Goal: Information Seeking & Learning: Learn about a topic

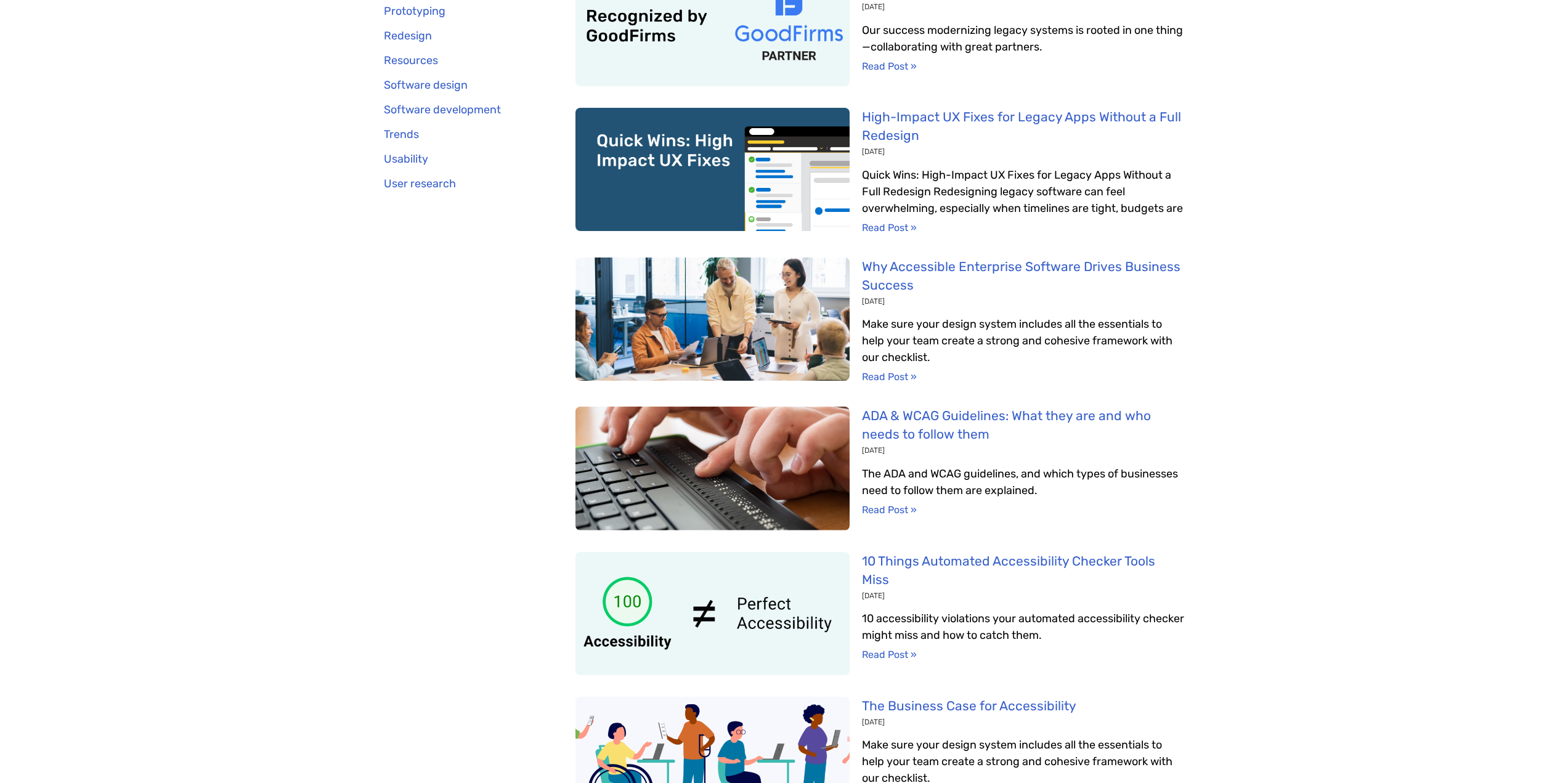
scroll to position [925, 0]
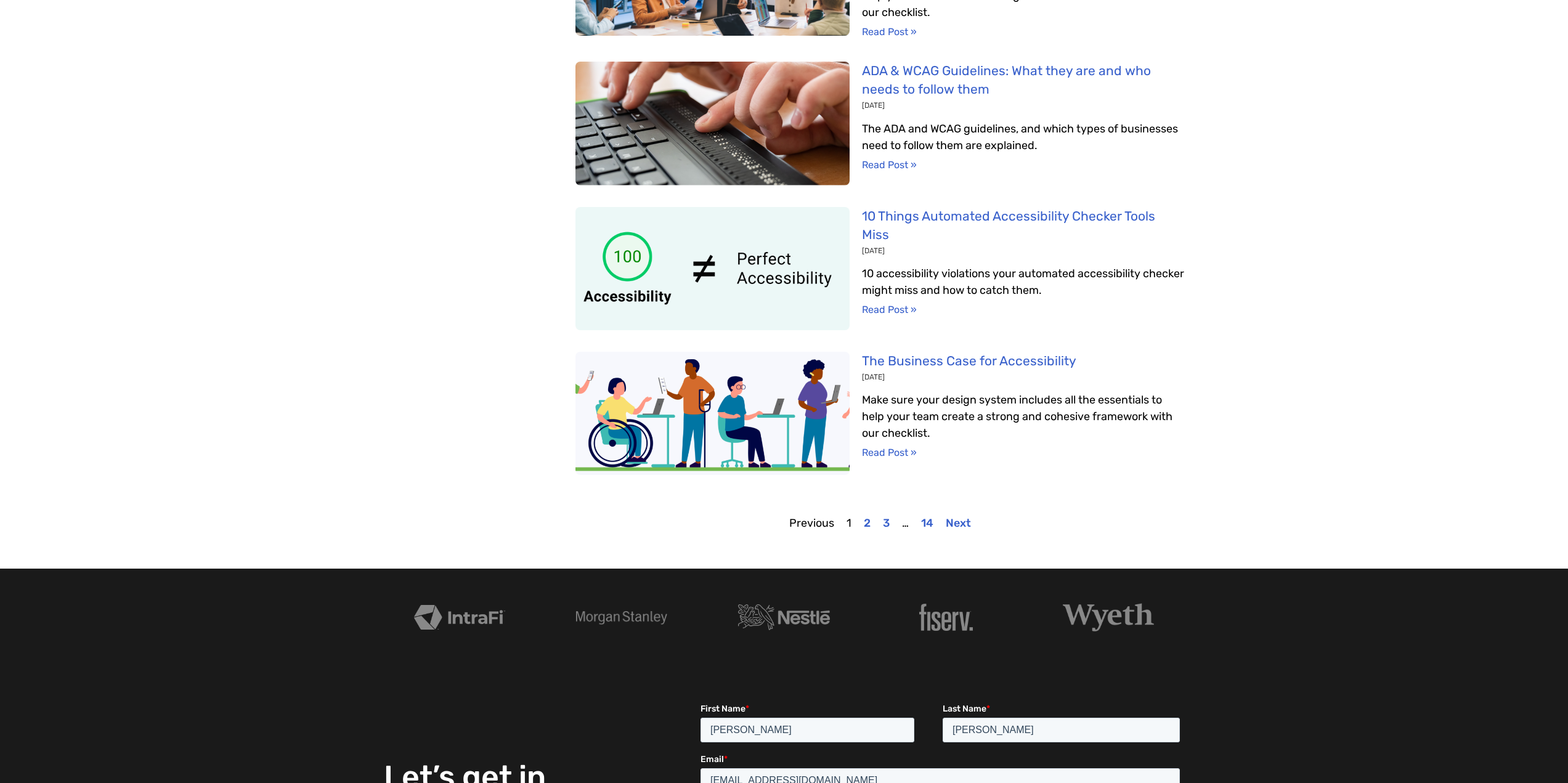
drag, startPoint x: 926, startPoint y: 377, endPoint x: 1368, endPoint y: 288, distance: 450.9
click at [1370, 285] on div "All categories Accessibility Methodology Prototyping Redesign Resources Softwar…" at bounding box center [784, 56] width 1568 height 1026
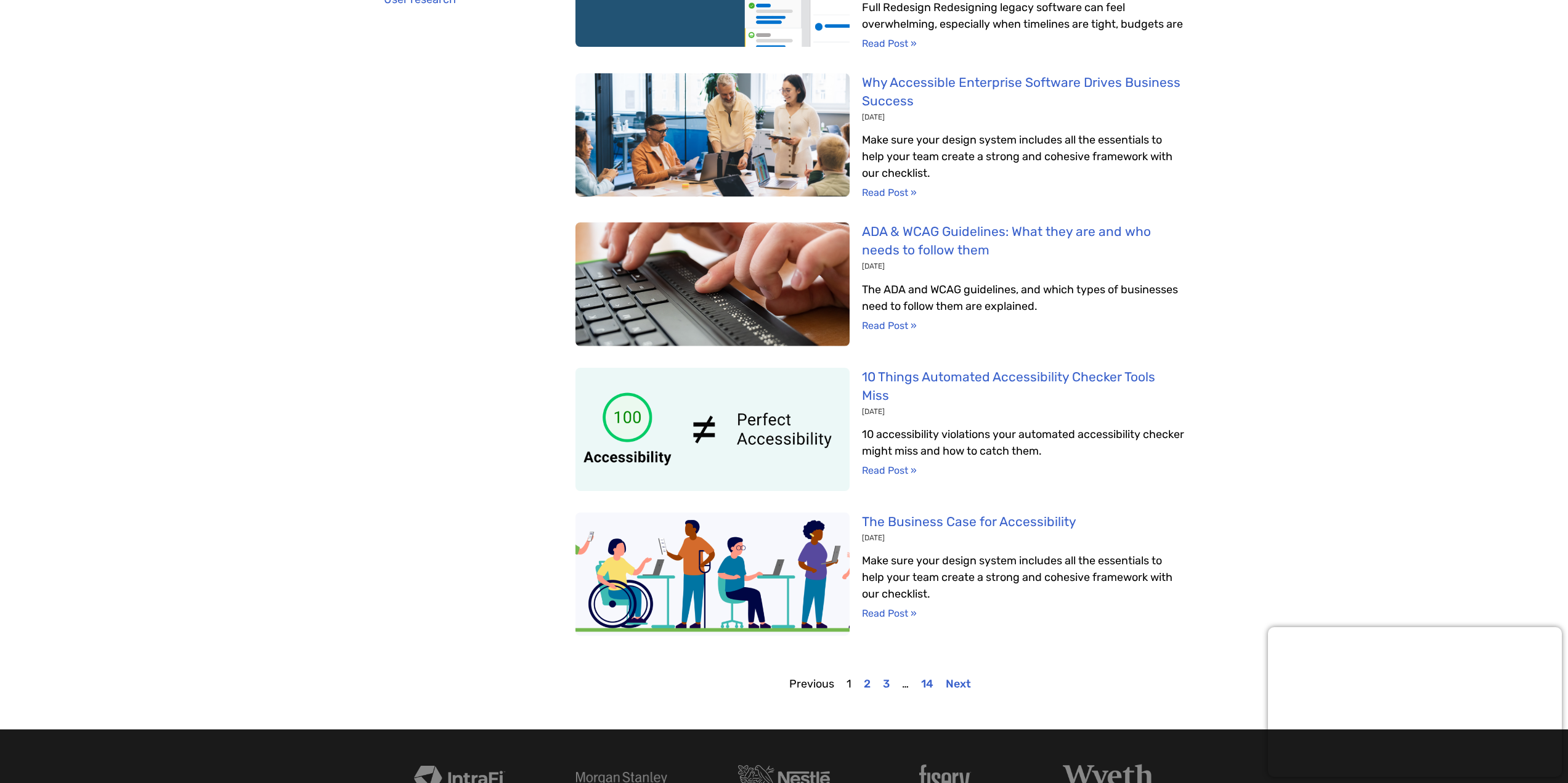
scroll to position [555, 0]
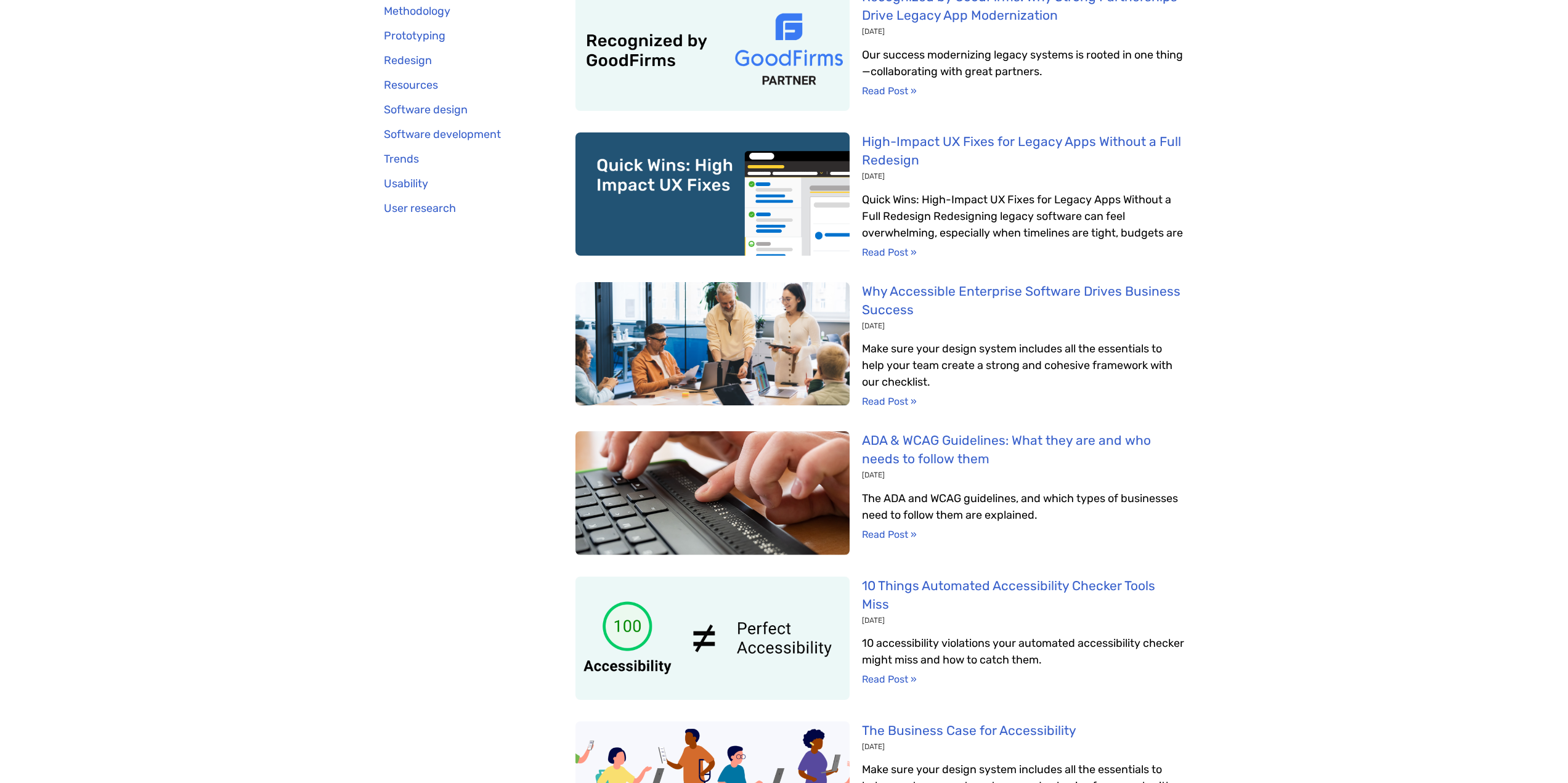
click at [1429, 374] on div "All categories Accessibility Methodology Prototyping Redesign Resources Softwar…" at bounding box center [784, 426] width 1568 height 1026
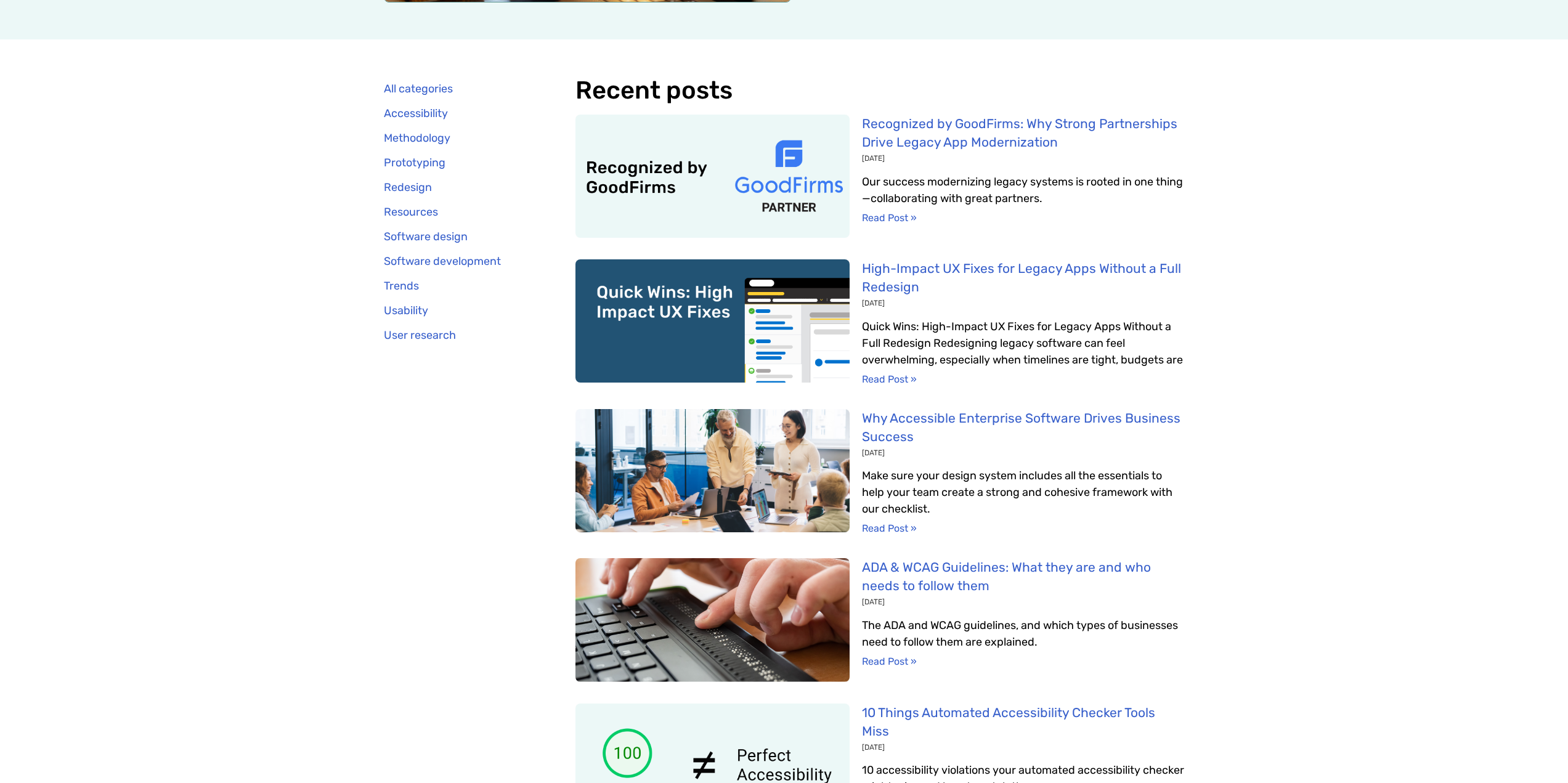
scroll to position [431, 0]
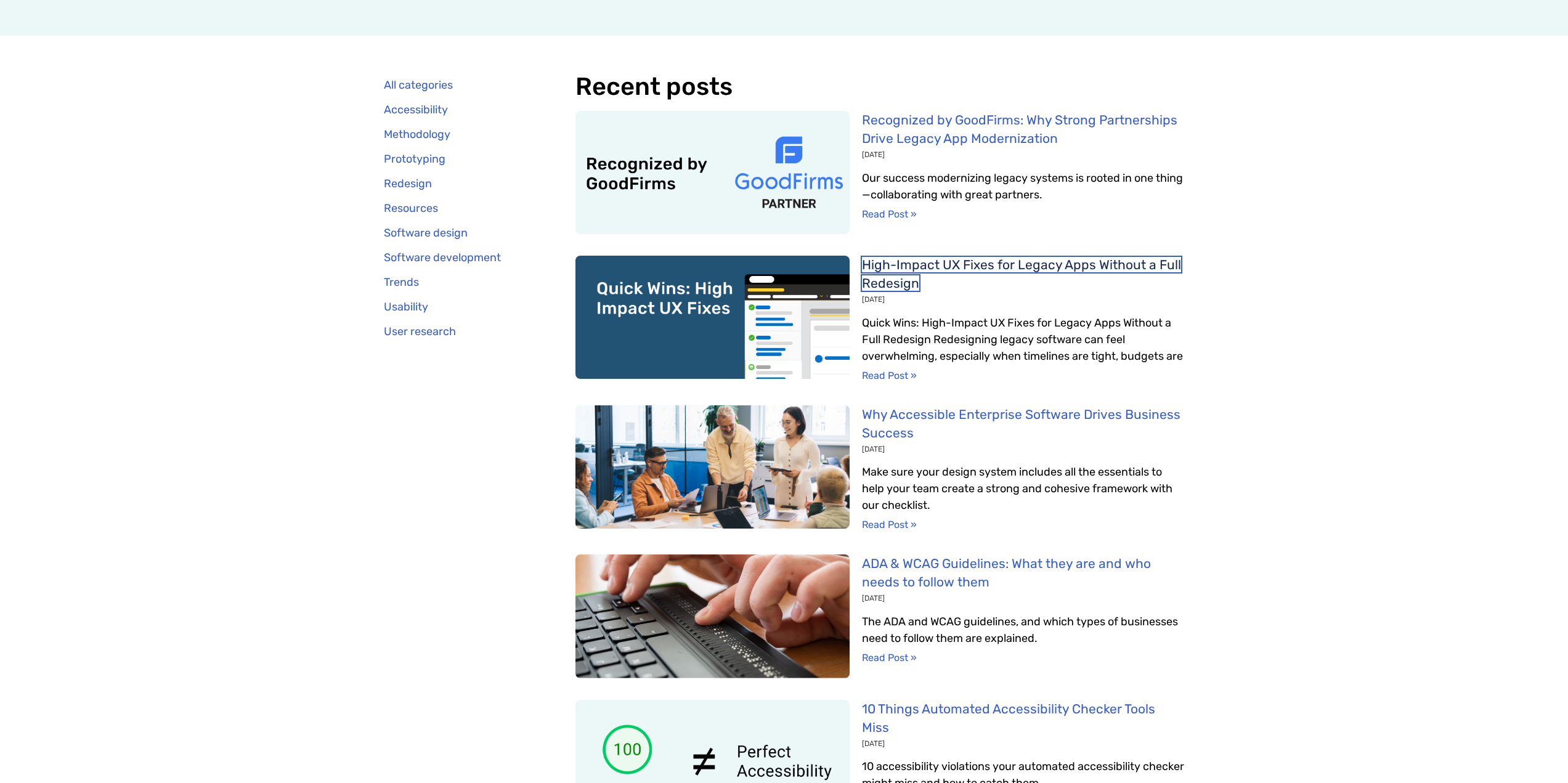
drag, startPoint x: 908, startPoint y: 274, endPoint x: 890, endPoint y: 275, distance: 18.0
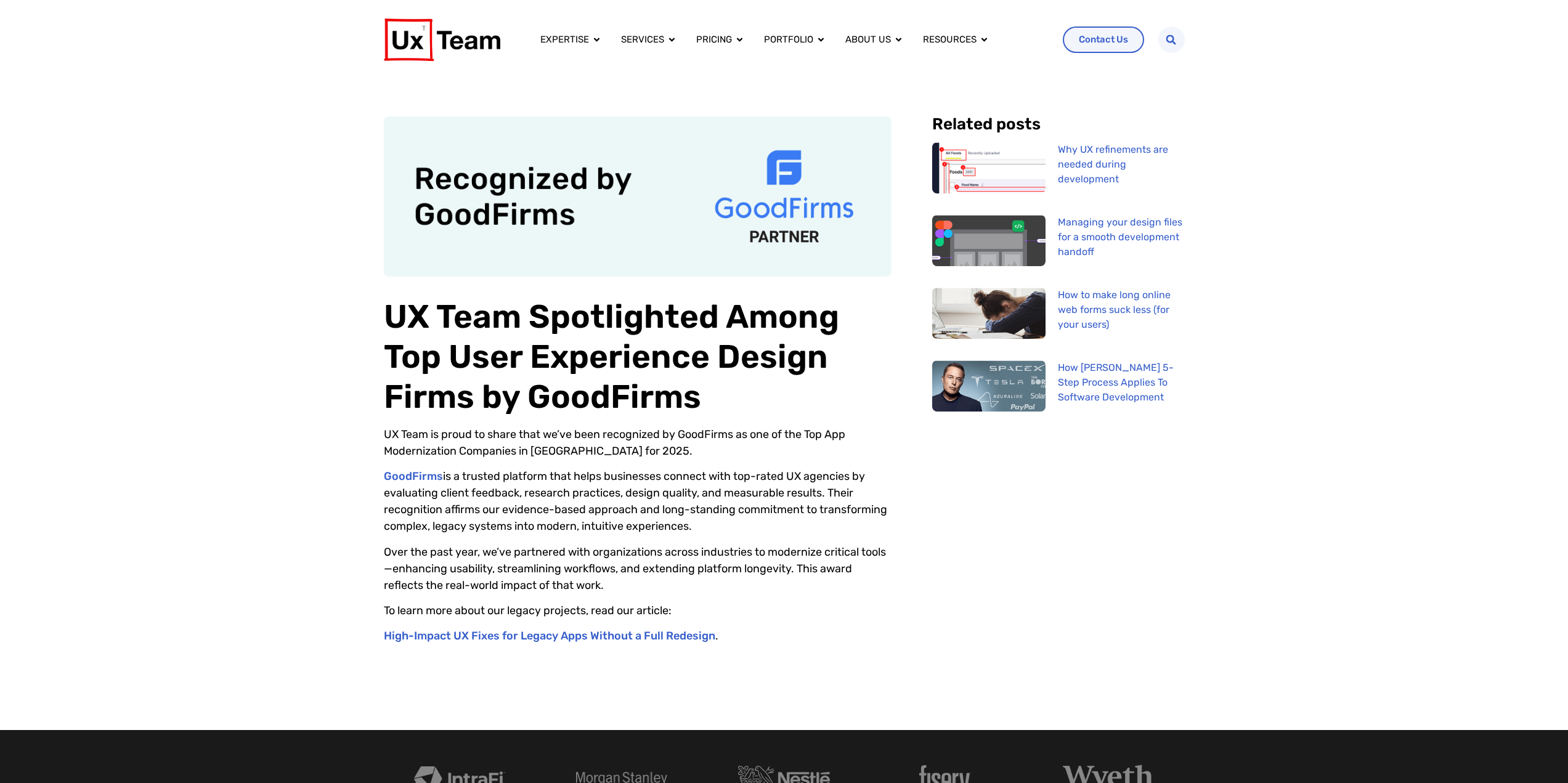
click at [280, 300] on div "UX Team Spotlighted Among Top User Experience Design Firms by GoodFirms UX Team…" at bounding box center [784, 405] width 1568 height 651
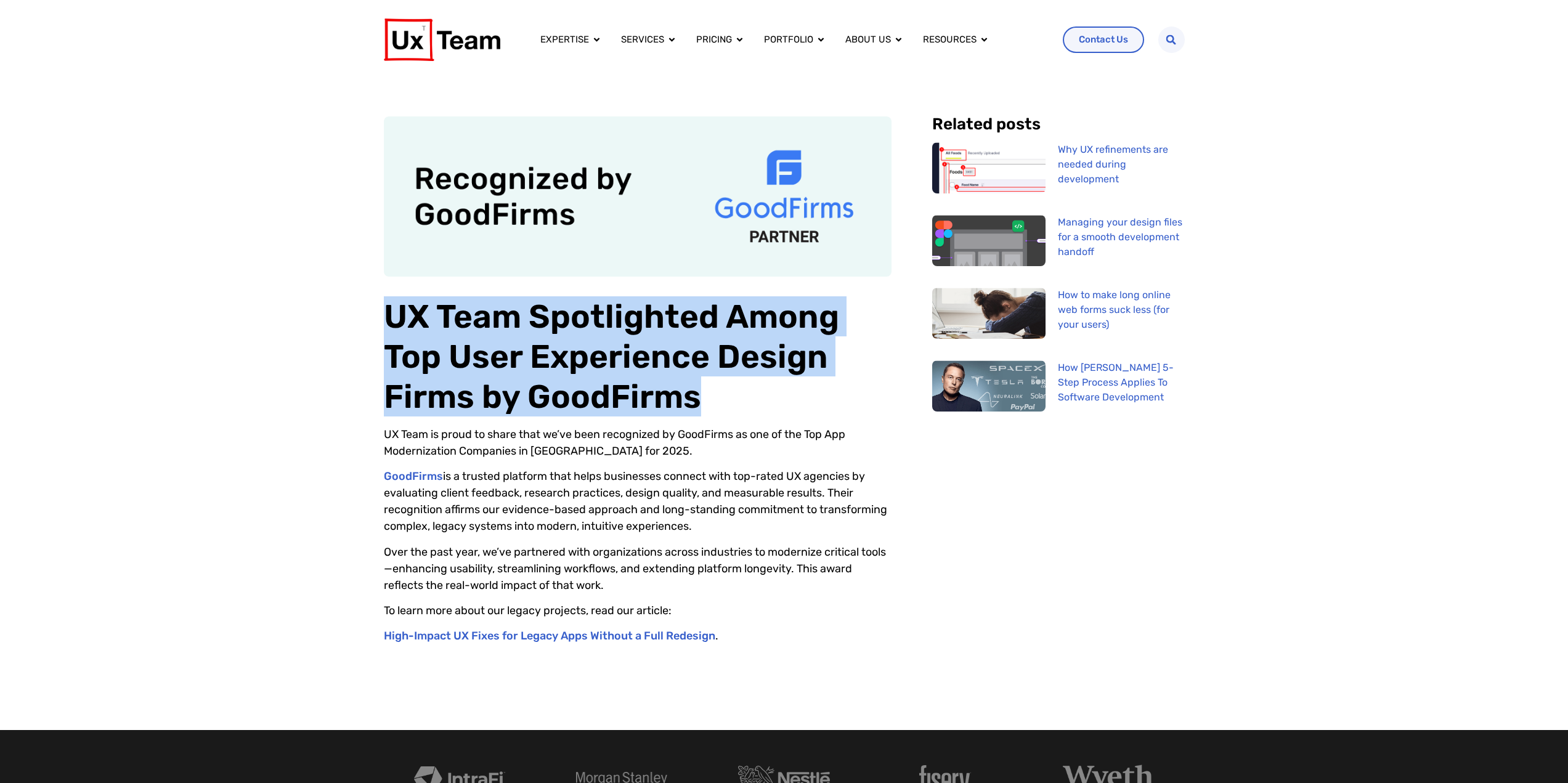
drag, startPoint x: 385, startPoint y: 314, endPoint x: 745, endPoint y: 393, distance: 368.6
click at [745, 393] on h1 "UX Team Spotlighted Among Top User Experience Design Firms by GoodFirms" at bounding box center [637, 356] width 508 height 120
copy h1 "UX Team Spotlighted Among Top User Experience Design Firms by GoodFirms"
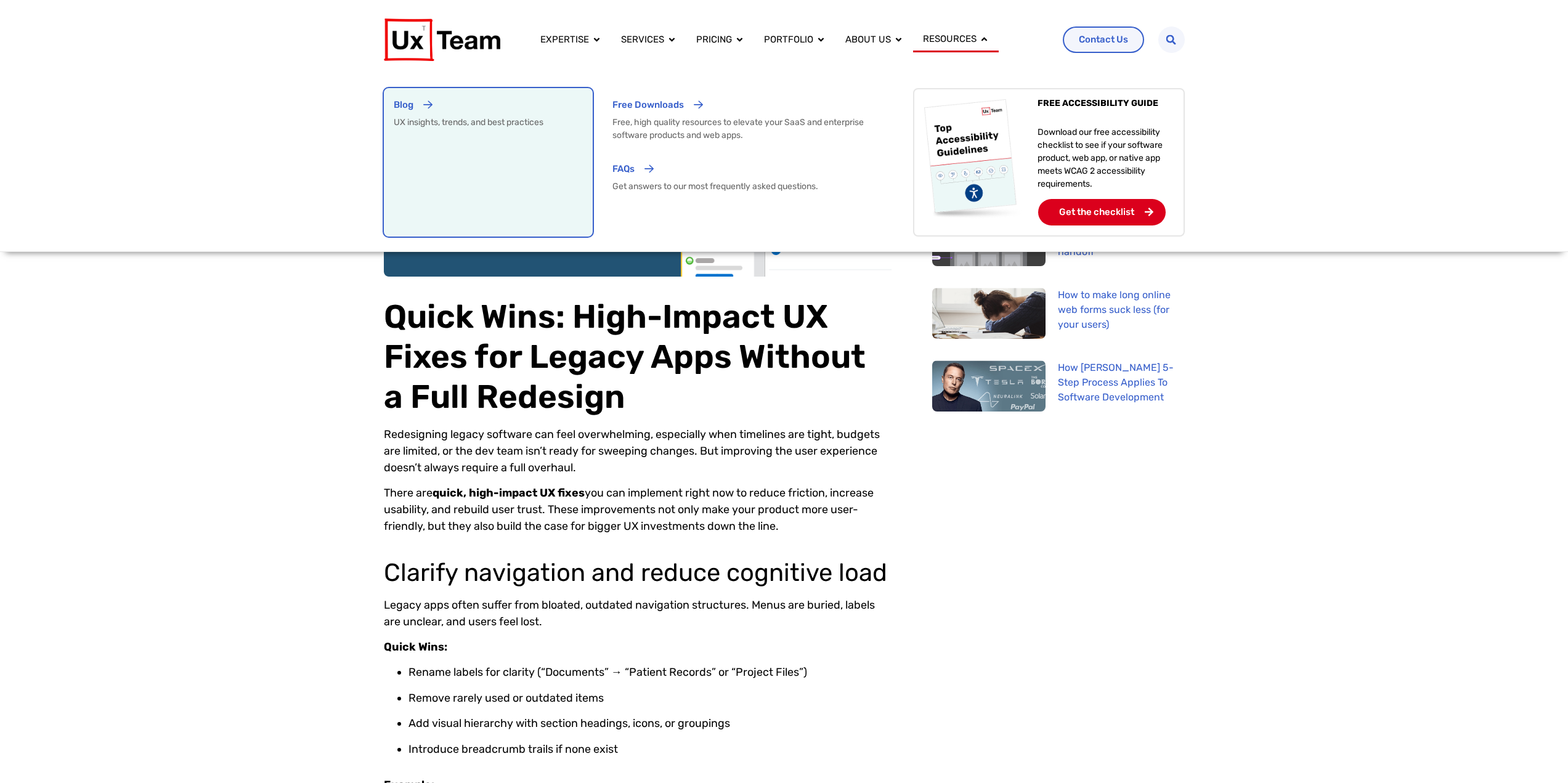
click at [498, 128] on p "UX insights, trends, and best practices" at bounding box center [488, 122] width 189 height 13
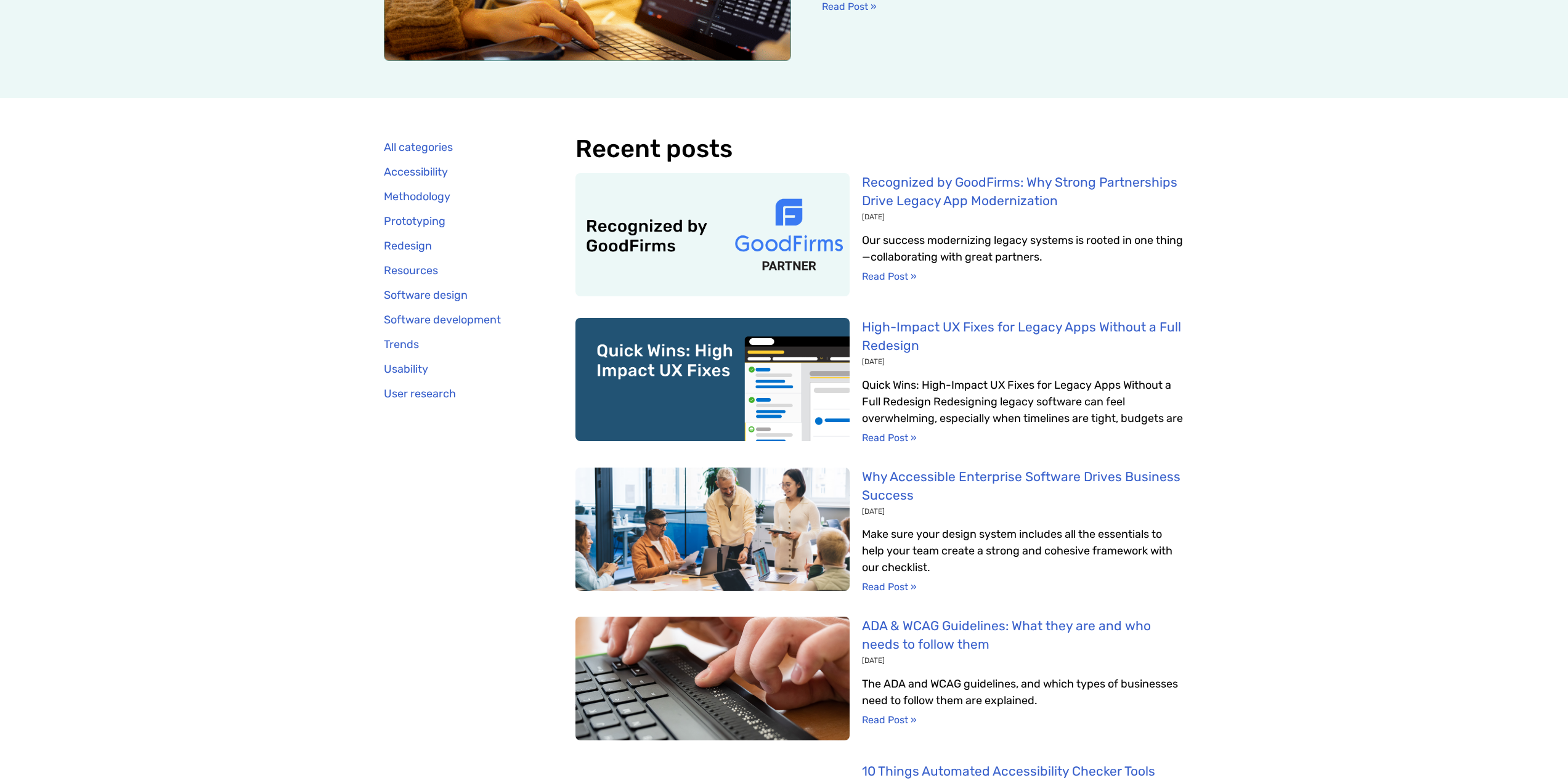
scroll to position [370, 0]
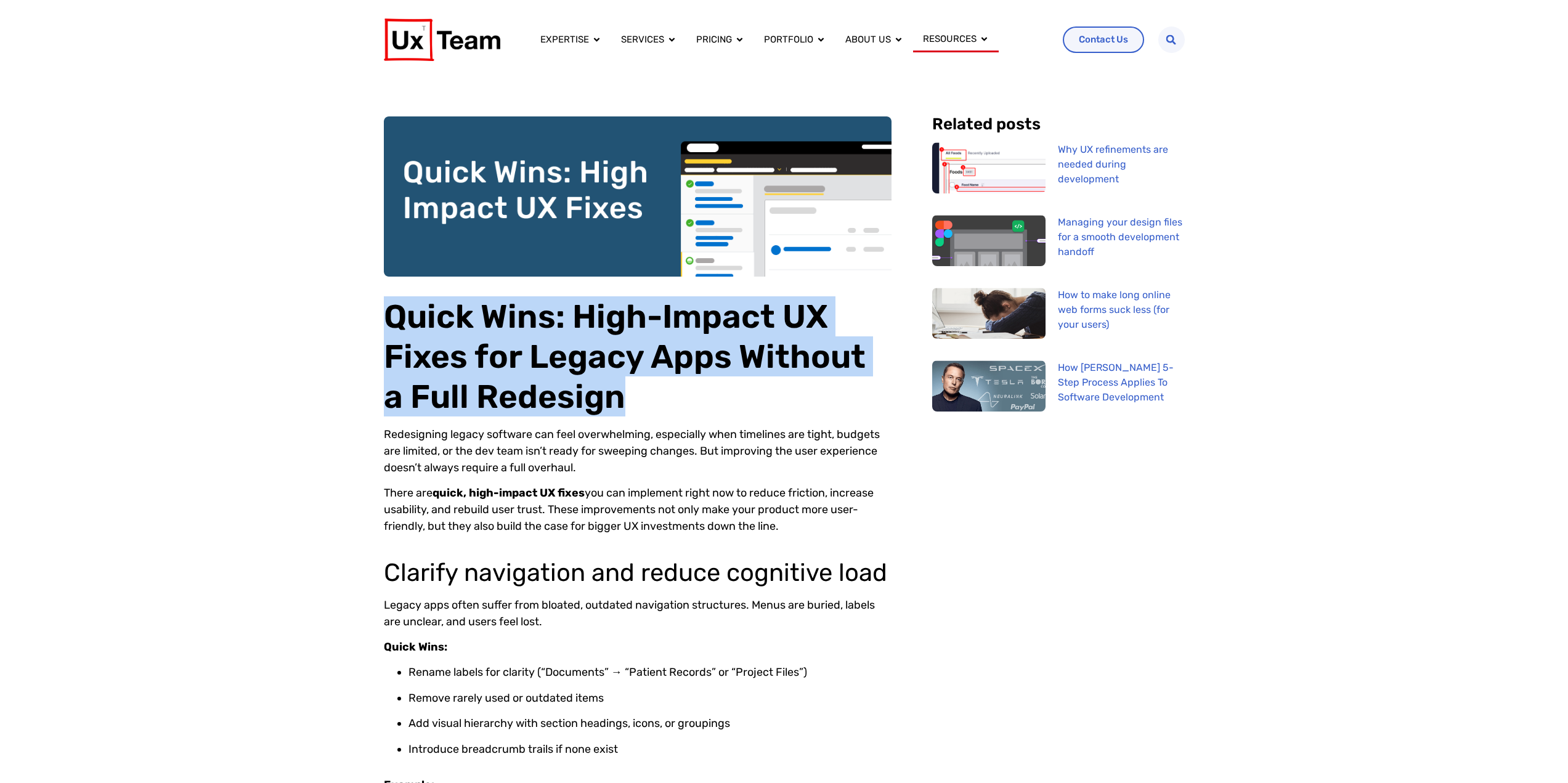
drag, startPoint x: 375, startPoint y: 314, endPoint x: 665, endPoint y: 410, distance: 305.5
copy h1 "Quick Wins: High-Impact UX Fixes for Legacy Apps Without a Full Redesign"
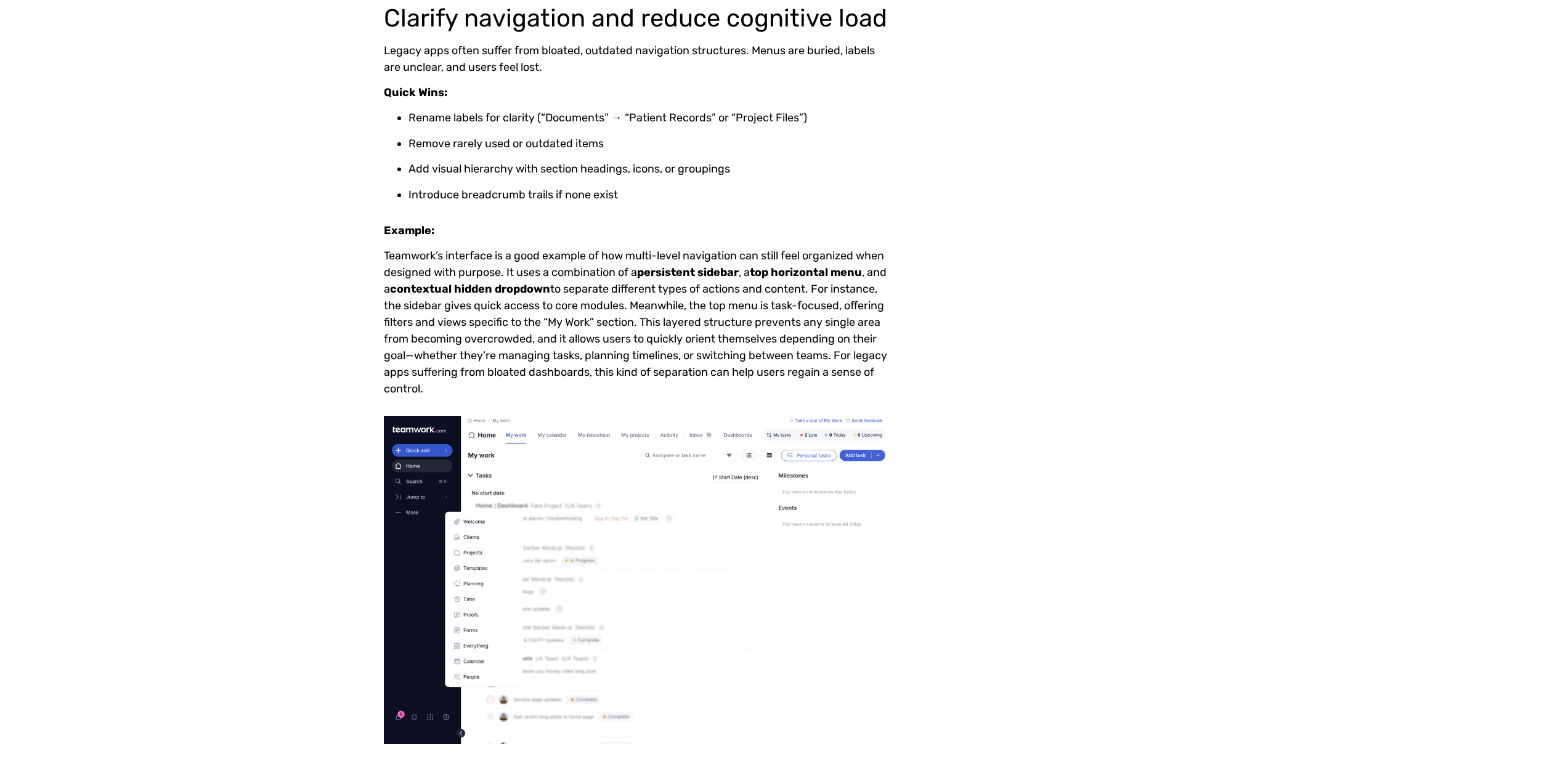
scroll to position [123, 0]
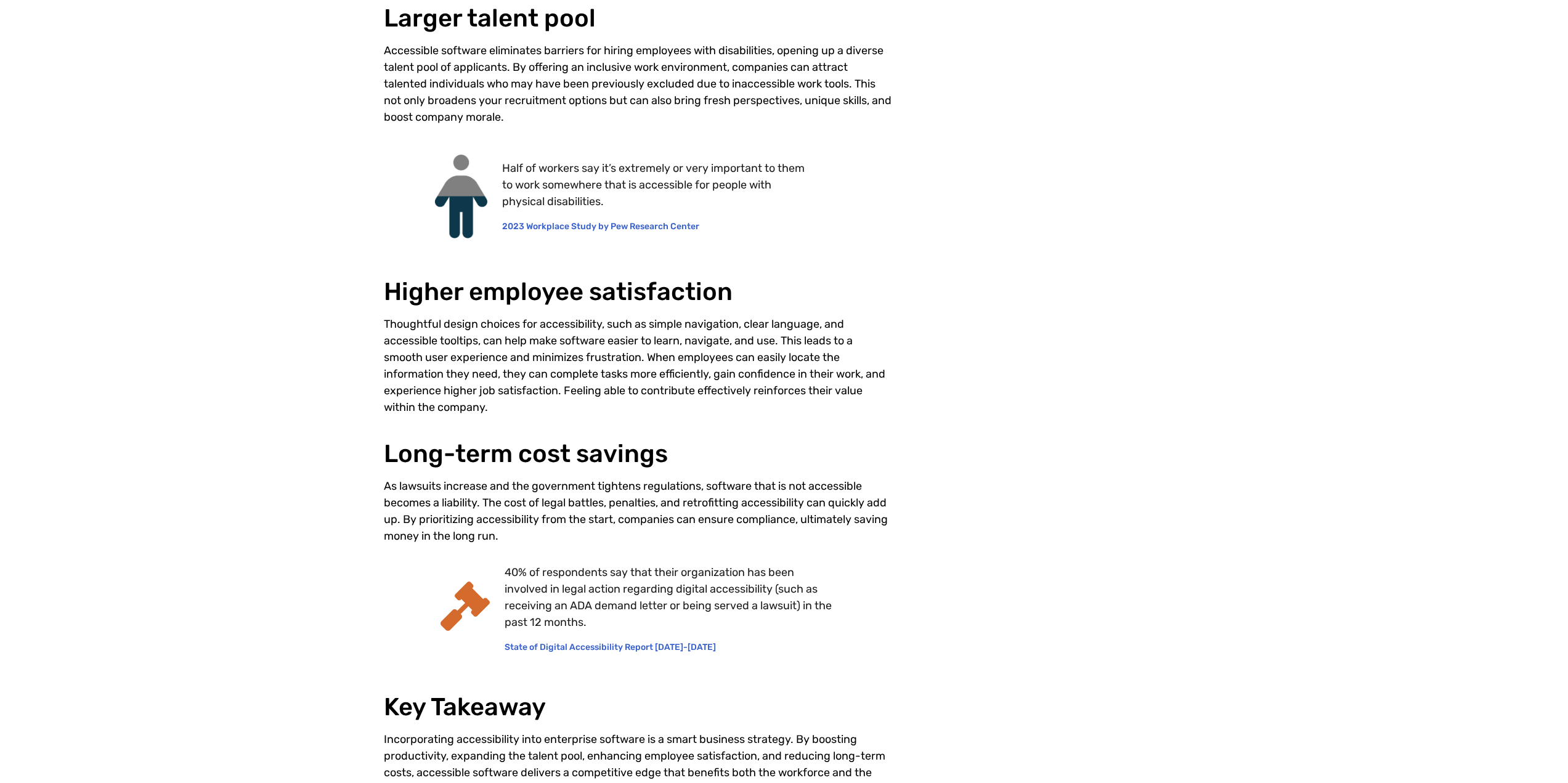
scroll to position [1171, 0]
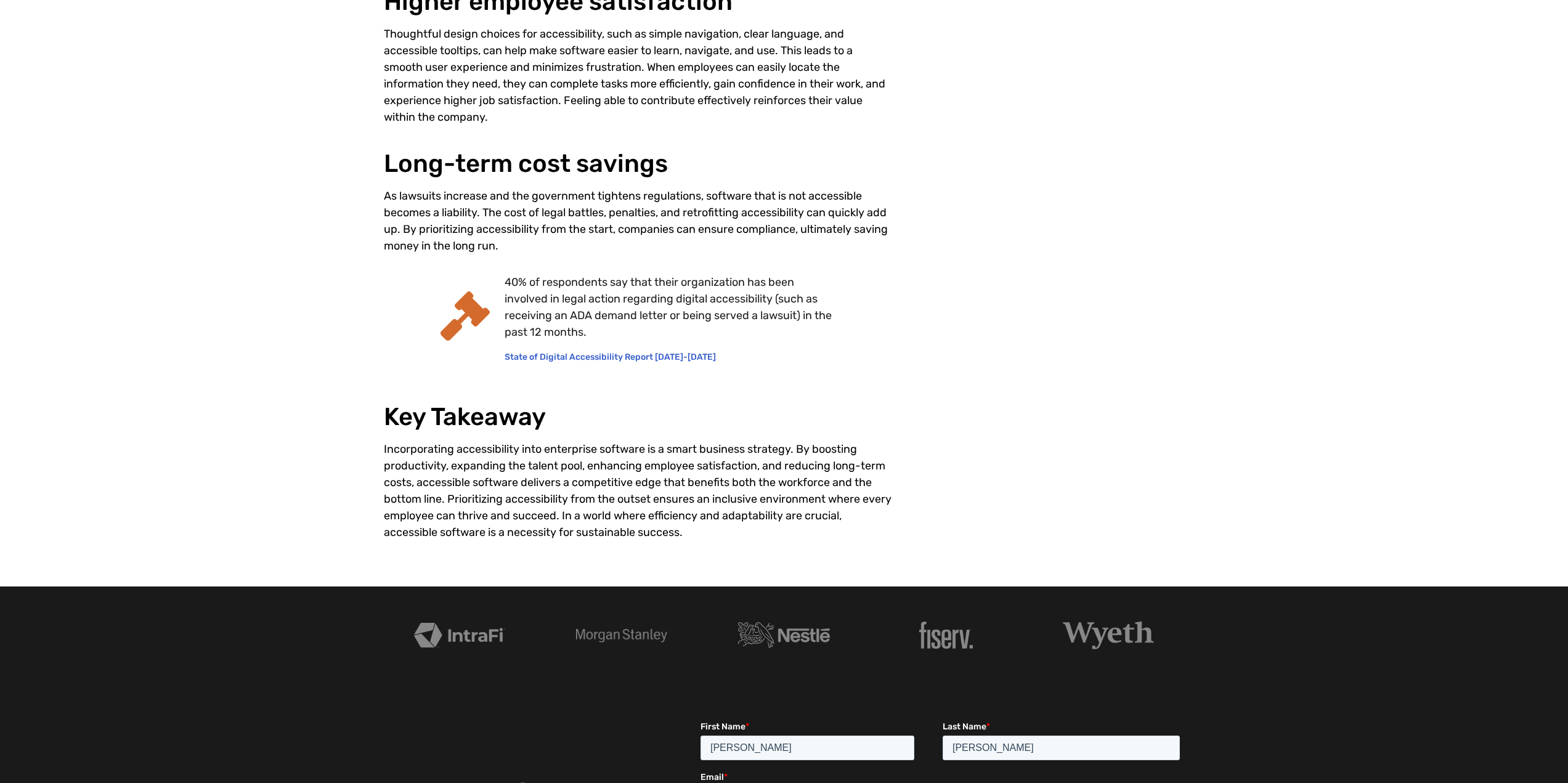
click at [580, 208] on div "As lawsuits increase and the government tightens regulations, software that is …" at bounding box center [637, 221] width 508 height 66
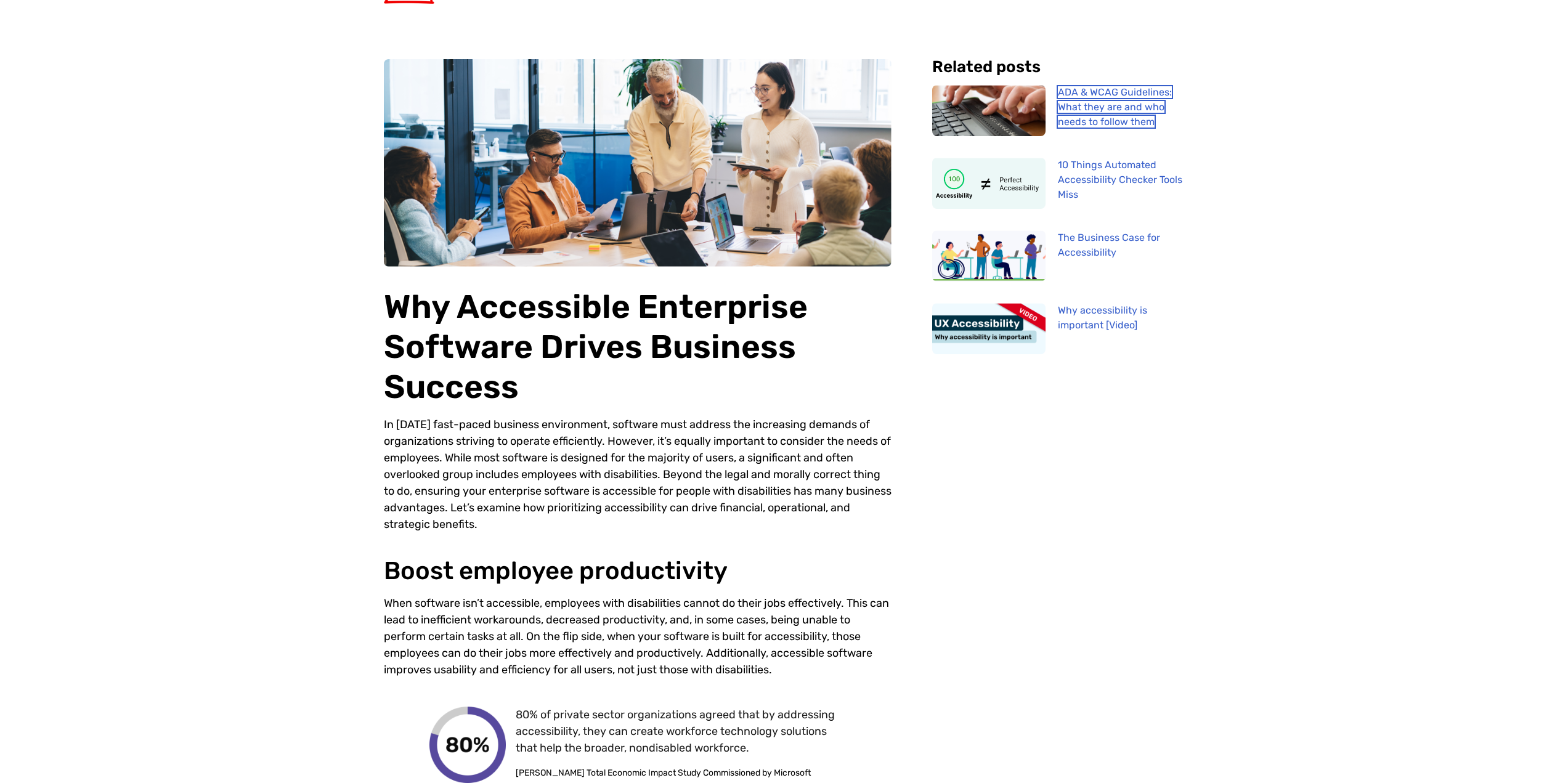
scroll to position [0, 0]
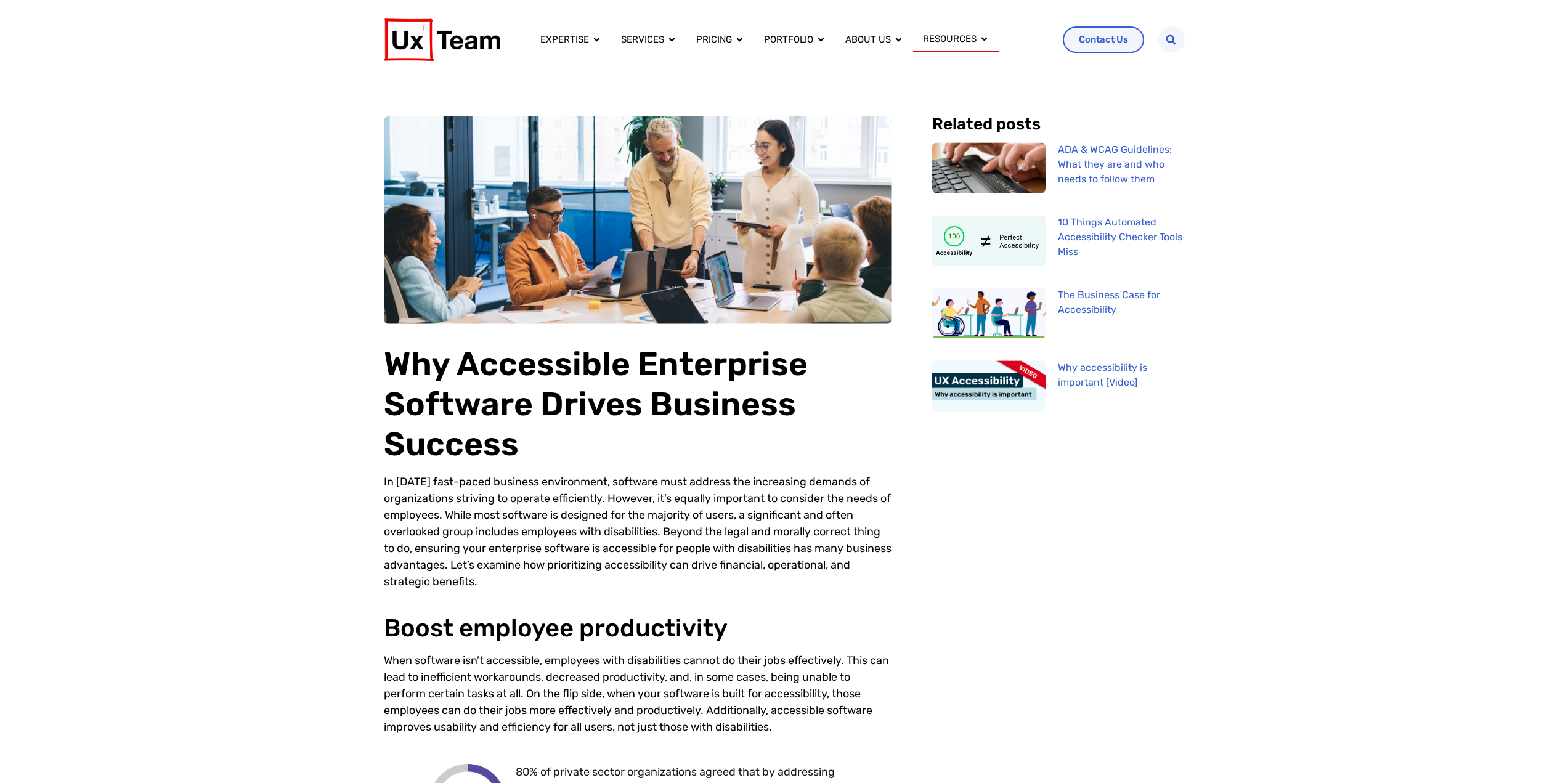
click at [614, 431] on h1 "Why Accessible Enterprise Software Drives Business Success" at bounding box center [637, 403] width 508 height 120
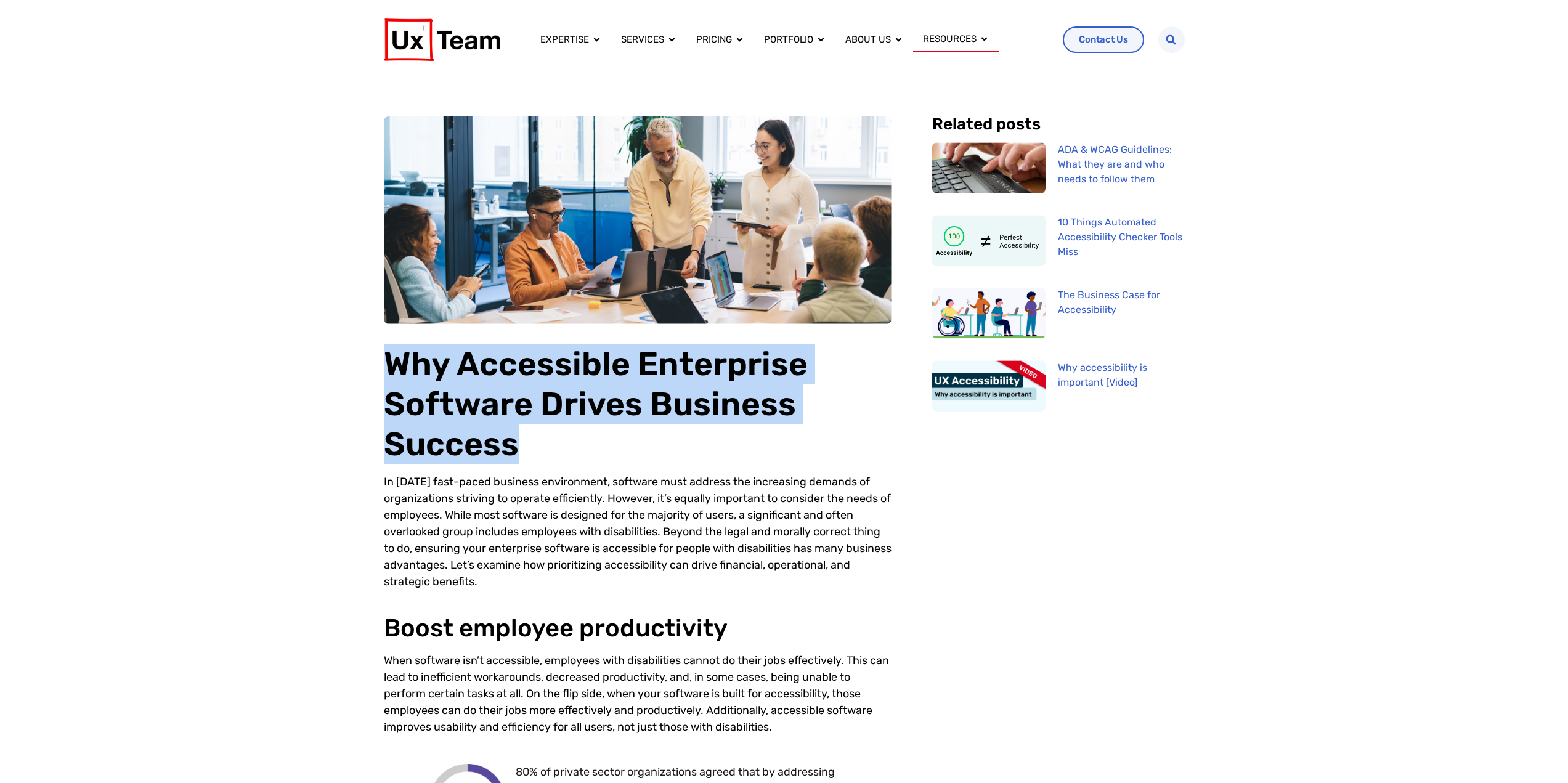
drag, startPoint x: 515, startPoint y: 450, endPoint x: 384, endPoint y: 365, distance: 156.2
click at [384, 365] on h1 "Why Accessible Enterprise Software Drives Business Success" at bounding box center [637, 403] width 508 height 120
copy h1 "Why Accessible Enterprise Software Drives Business Success"
